Goal: Transaction & Acquisition: Subscribe to service/newsletter

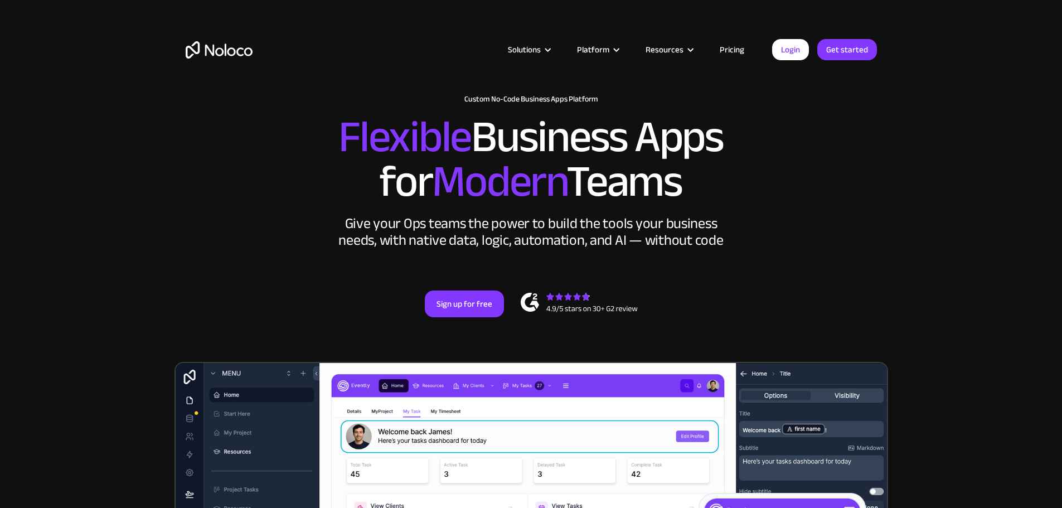
click at [734, 49] on link "Pricing" at bounding box center [732, 49] width 52 height 14
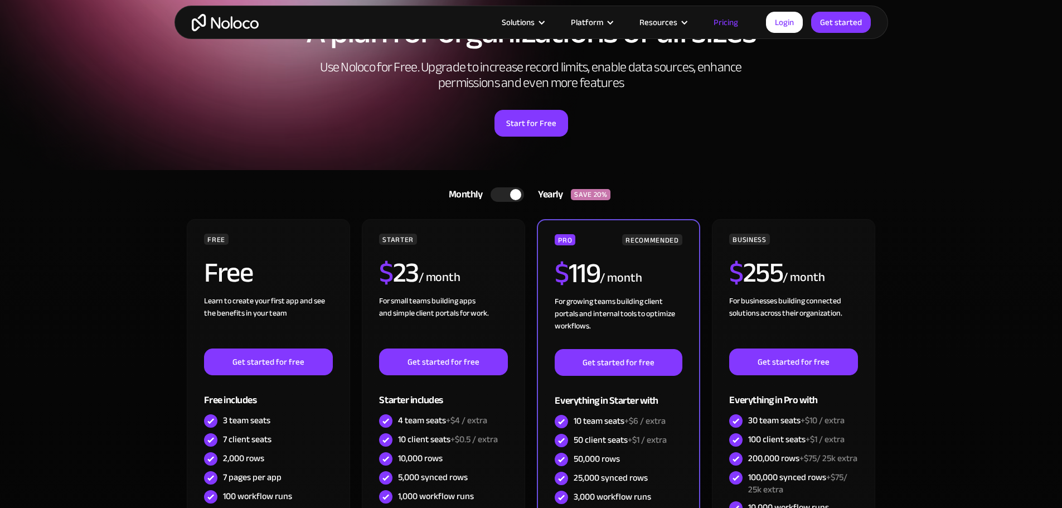
scroll to position [167, 0]
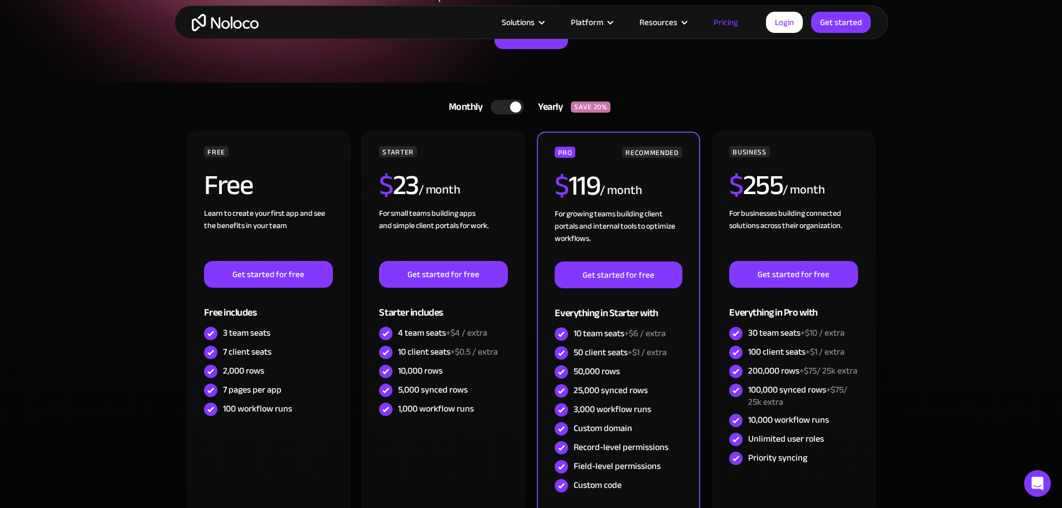
click at [509, 109] on div at bounding box center [507, 107] width 33 height 14
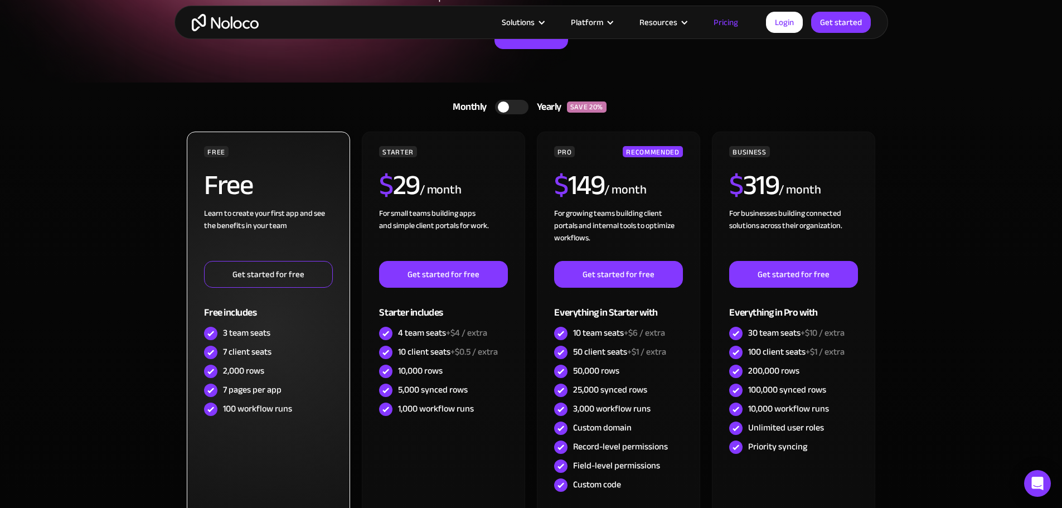
click at [266, 276] on link "Get started for free" at bounding box center [268, 274] width 128 height 27
